Goal: Navigation & Orientation: Find specific page/section

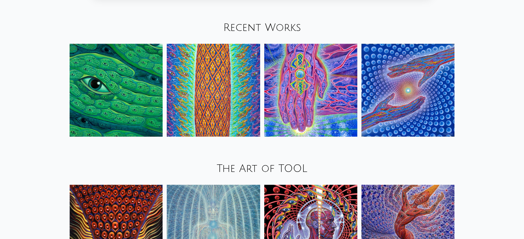
scroll to position [787, 0]
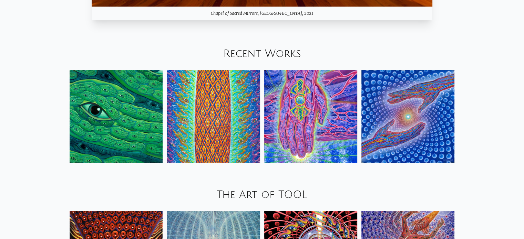
click at [264, 51] on link "Recent Works" at bounding box center [262, 53] width 78 height 11
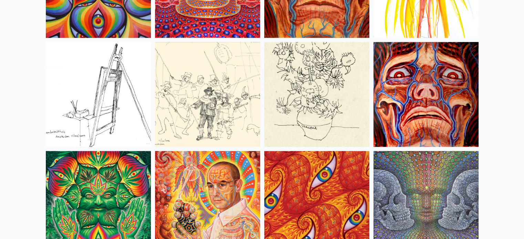
scroll to position [3126, 0]
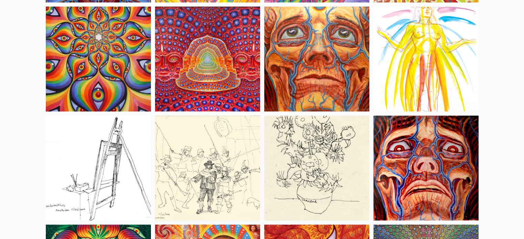
click at [229, 86] on img at bounding box center [207, 59] width 105 height 105
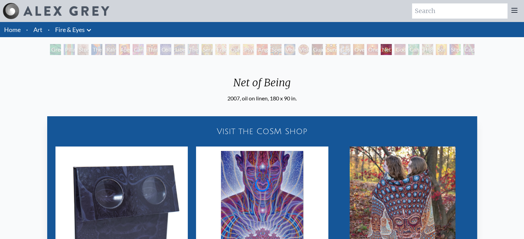
click at [270, 124] on div "Visit the CoSM Shop" at bounding box center [261, 132] width 421 height 22
